Goal: Information Seeking & Learning: Learn about a topic

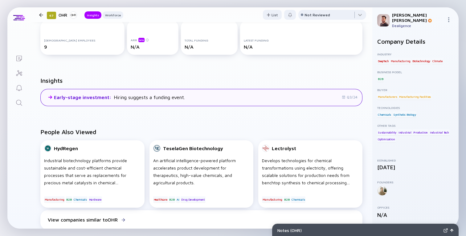
click at [149, 94] on div "Early-stage investment : Hiring suggests a funding event." at bounding box center [114, 97] width 141 height 7
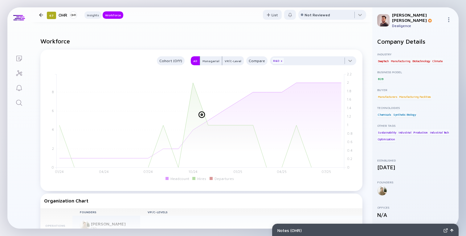
scroll to position [320, 0]
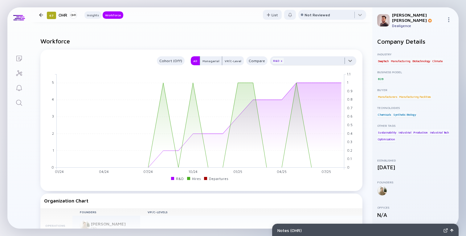
click at [343, 61] on div at bounding box center [313, 62] width 86 height 12
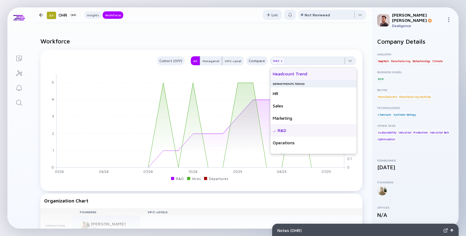
click at [316, 72] on div "Headcount Trend" at bounding box center [313, 74] width 86 height 12
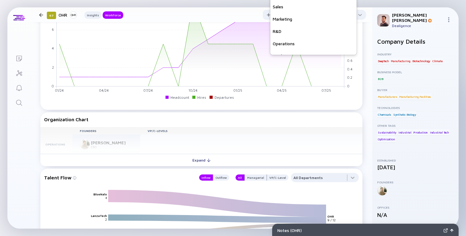
scroll to position [419, 0]
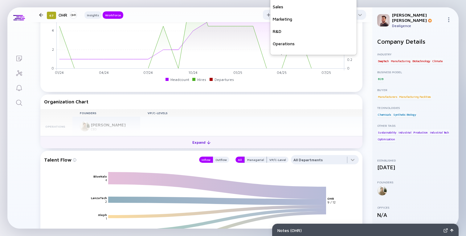
click at [99, 143] on button "Expand" at bounding box center [201, 142] width 322 height 12
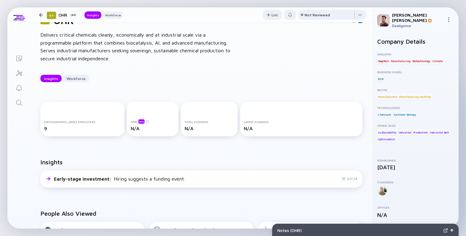
scroll to position [25, 0]
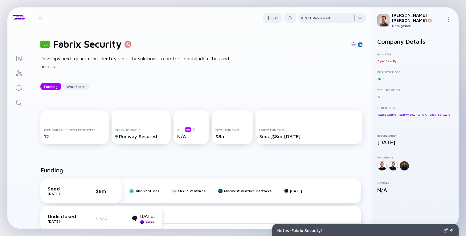
click at [234, 99] on div "100 Fabrix Security Develops next-generation identity security solutions to pro…" at bounding box center [201, 64] width 342 height 72
click at [230, 86] on div "Funding Workforce" at bounding box center [201, 86] width 322 height 7
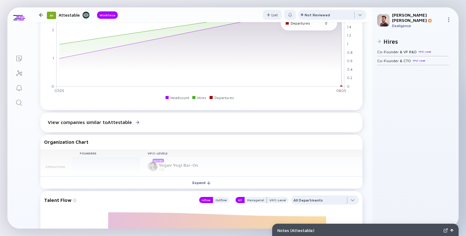
scroll to position [212, 0]
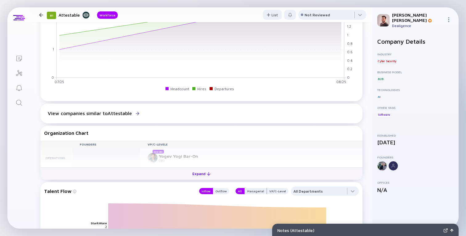
click at [193, 177] on div "Expand" at bounding box center [202, 174] width 26 height 10
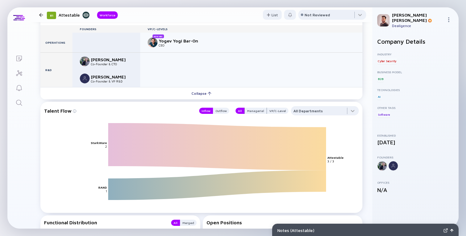
scroll to position [332, 0]
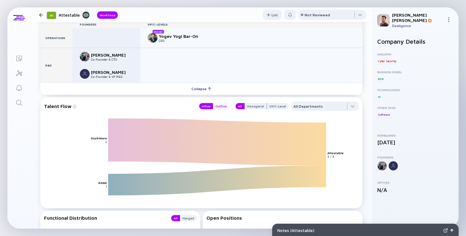
click at [225, 107] on div "Outflow" at bounding box center [221, 106] width 16 height 6
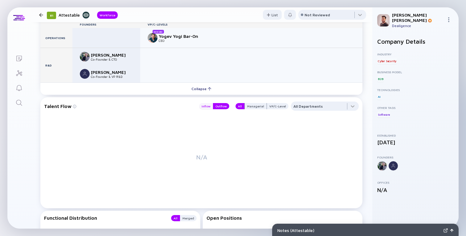
click at [210, 107] on div "Inflow" at bounding box center [206, 106] width 14 height 6
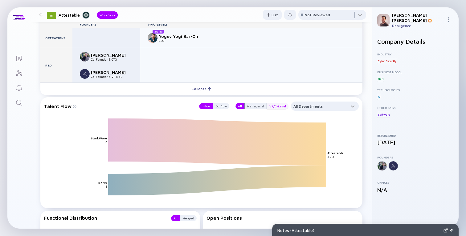
click at [271, 107] on div "VP/C-Level" at bounding box center [278, 106] width 22 height 6
click at [243, 105] on div "All" at bounding box center [239, 106] width 9 height 6
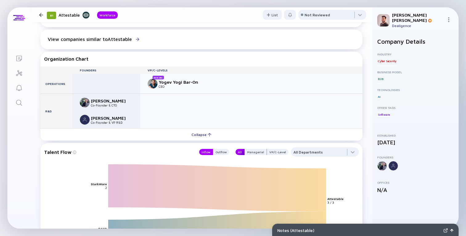
scroll to position [241, 0]
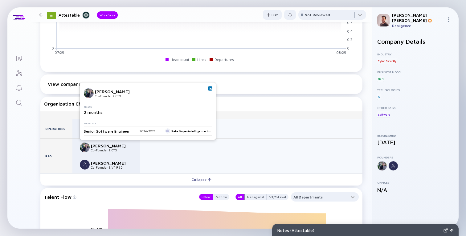
click at [180, 131] on div "Senior Software Engineer 2024 - 2025 Safe Superintelligence Inc." at bounding box center [148, 131] width 128 height 10
click at [178, 131] on div "Senior Software Engineer 2024 - 2025 Safe Superintelligence Inc." at bounding box center [148, 131] width 128 height 10
click at [209, 88] on img at bounding box center [210, 88] width 3 height 3
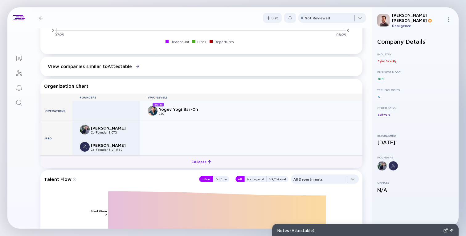
scroll to position [0, 0]
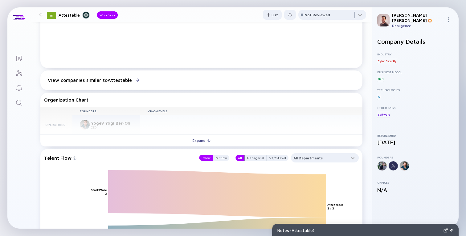
scroll to position [252, 0]
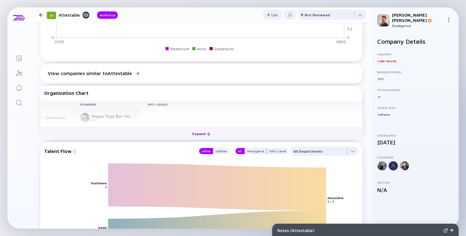
click at [197, 130] on button "Expand" at bounding box center [201, 134] width 322 height 12
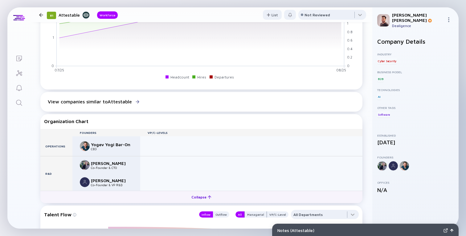
scroll to position [0, 0]
